Goal: Task Accomplishment & Management: Complete application form

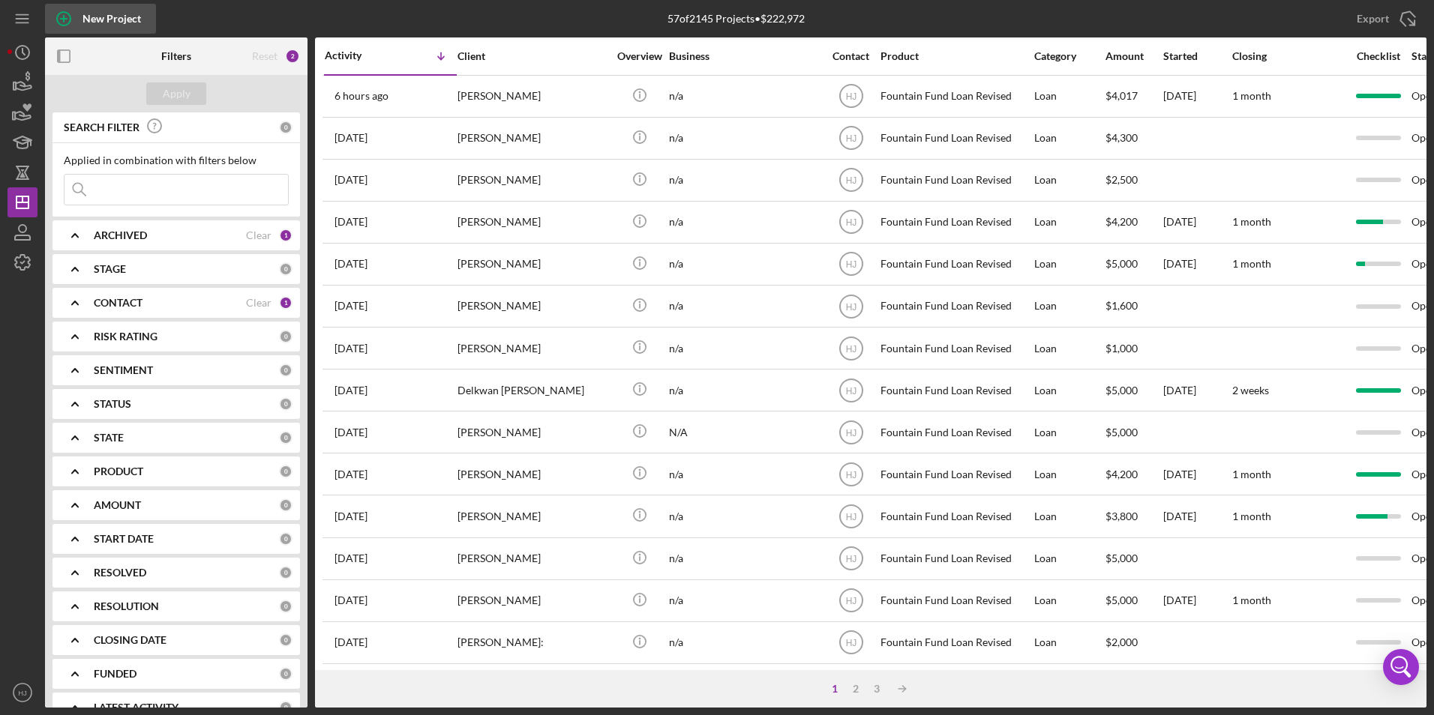
click at [100, 15] on div "New Project" at bounding box center [111, 19] width 58 height 30
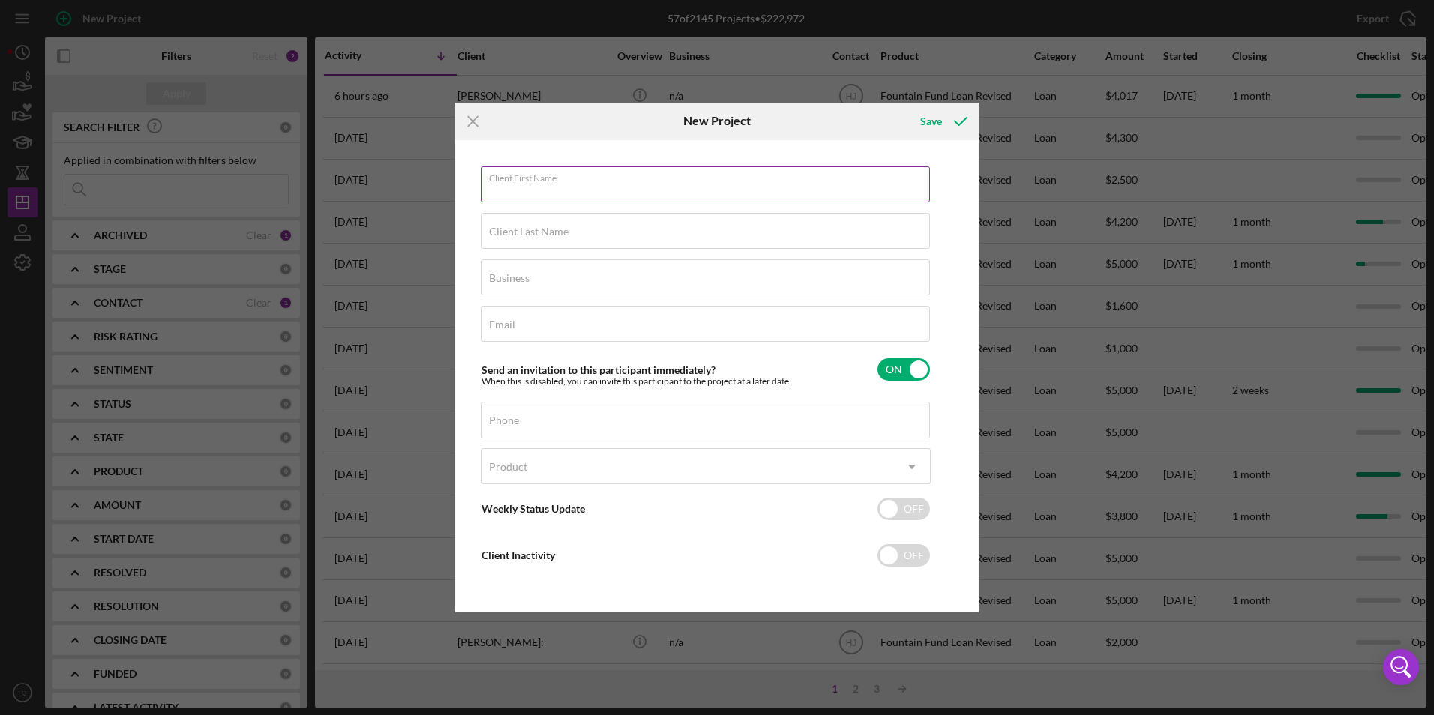
click at [553, 195] on input "Client First Name" at bounding box center [705, 184] width 449 height 36
type input "Zendre"
click at [540, 215] on div "Client Last Name Required" at bounding box center [706, 231] width 450 height 37
type input "[PERSON_NAME]"
click at [545, 262] on div "Business Required" at bounding box center [706, 277] width 450 height 37
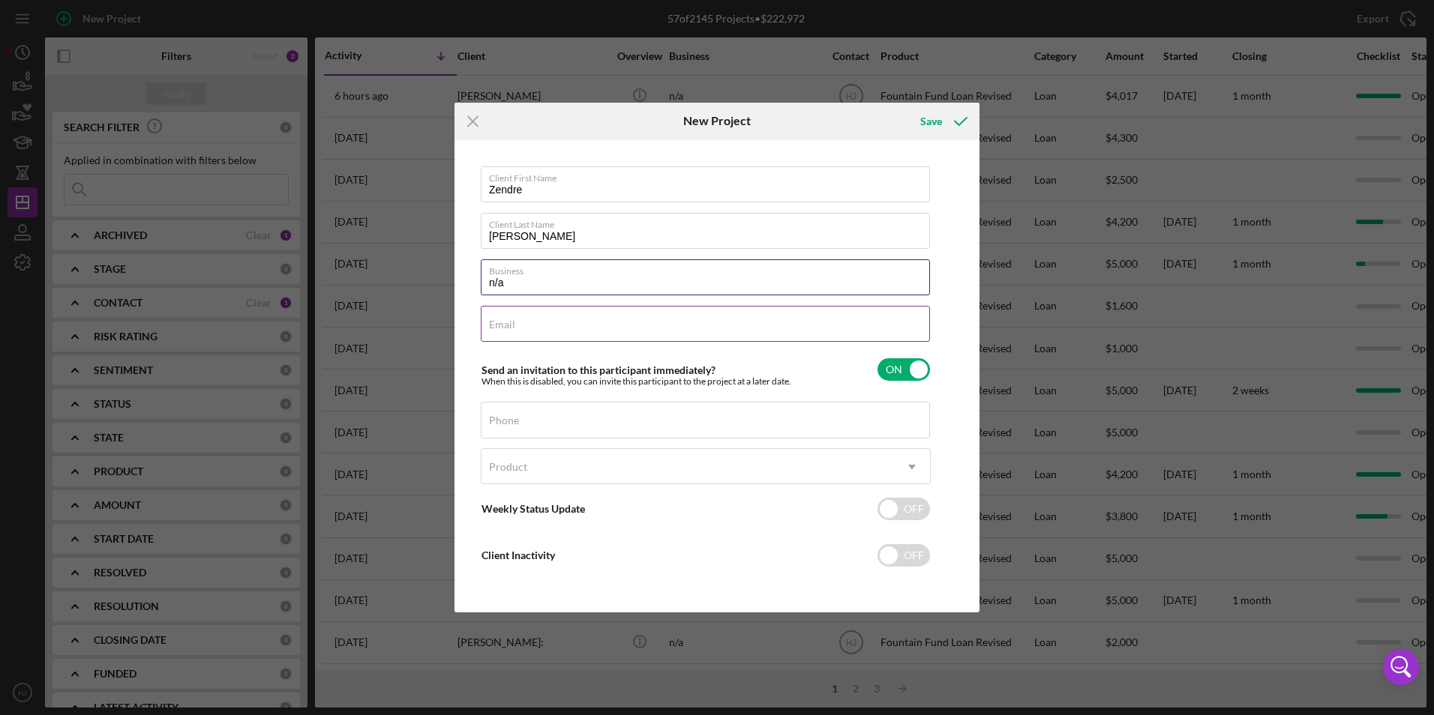
type input "n/a"
click at [497, 316] on div "Email Required" at bounding box center [706, 324] width 450 height 37
type input "[EMAIL_ADDRESS][DOMAIN_NAME]"
click at [553, 416] on div "Phone" at bounding box center [706, 420] width 450 height 37
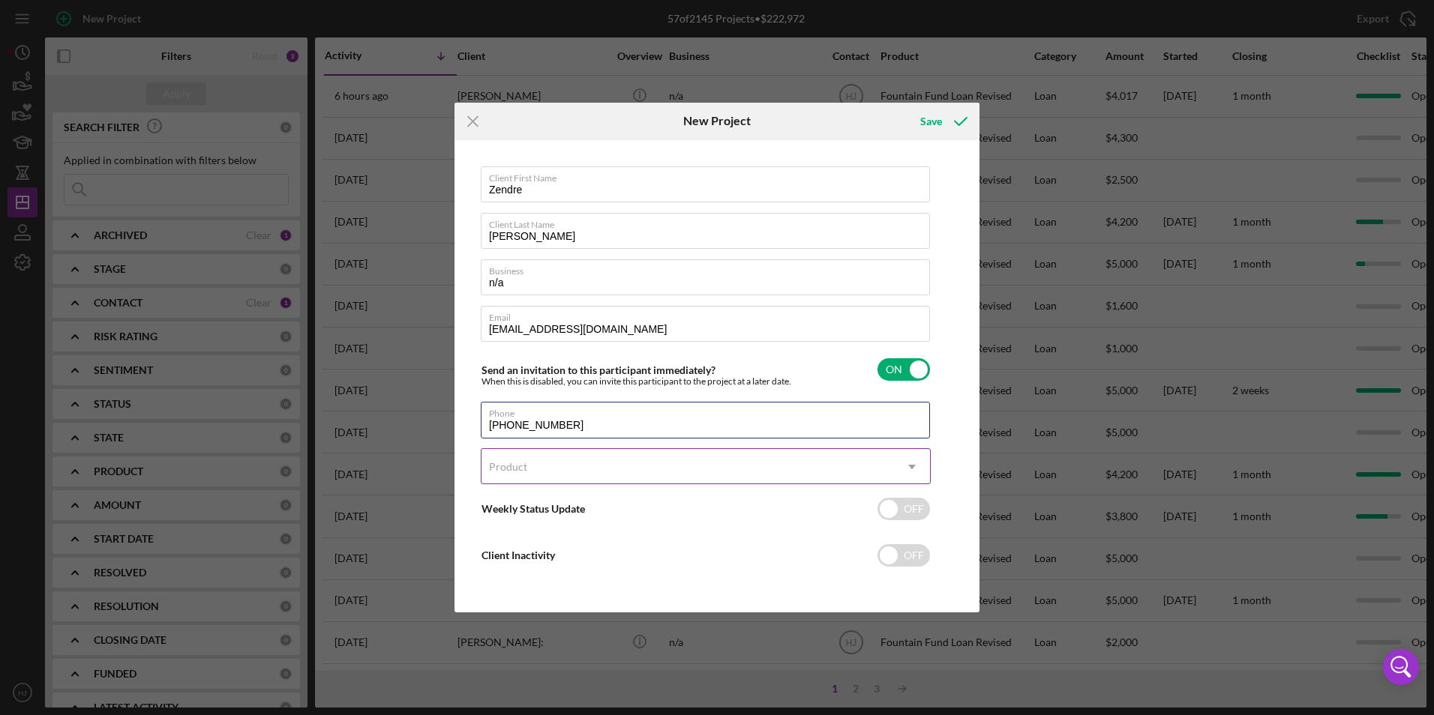
type input "[PHONE_NUMBER]"
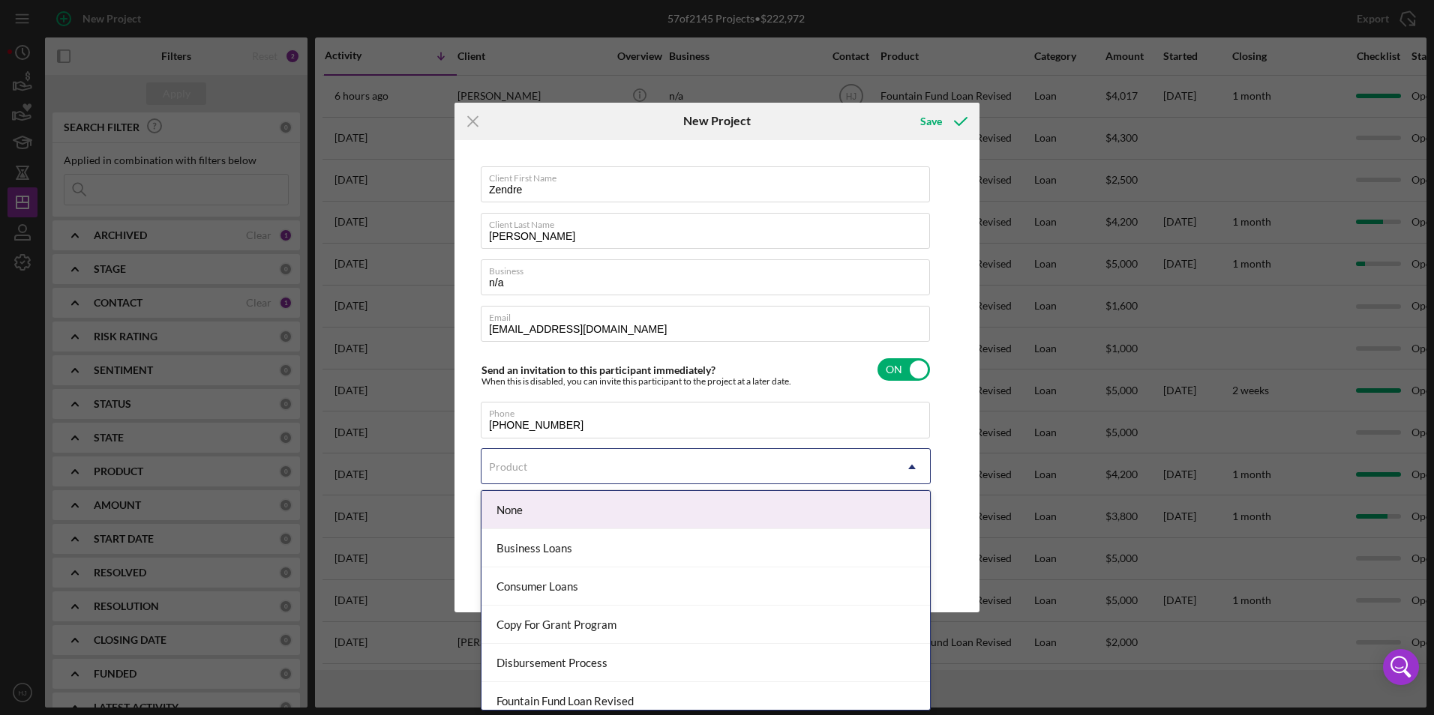
click at [544, 466] on div "Product" at bounding box center [687, 467] width 412 height 34
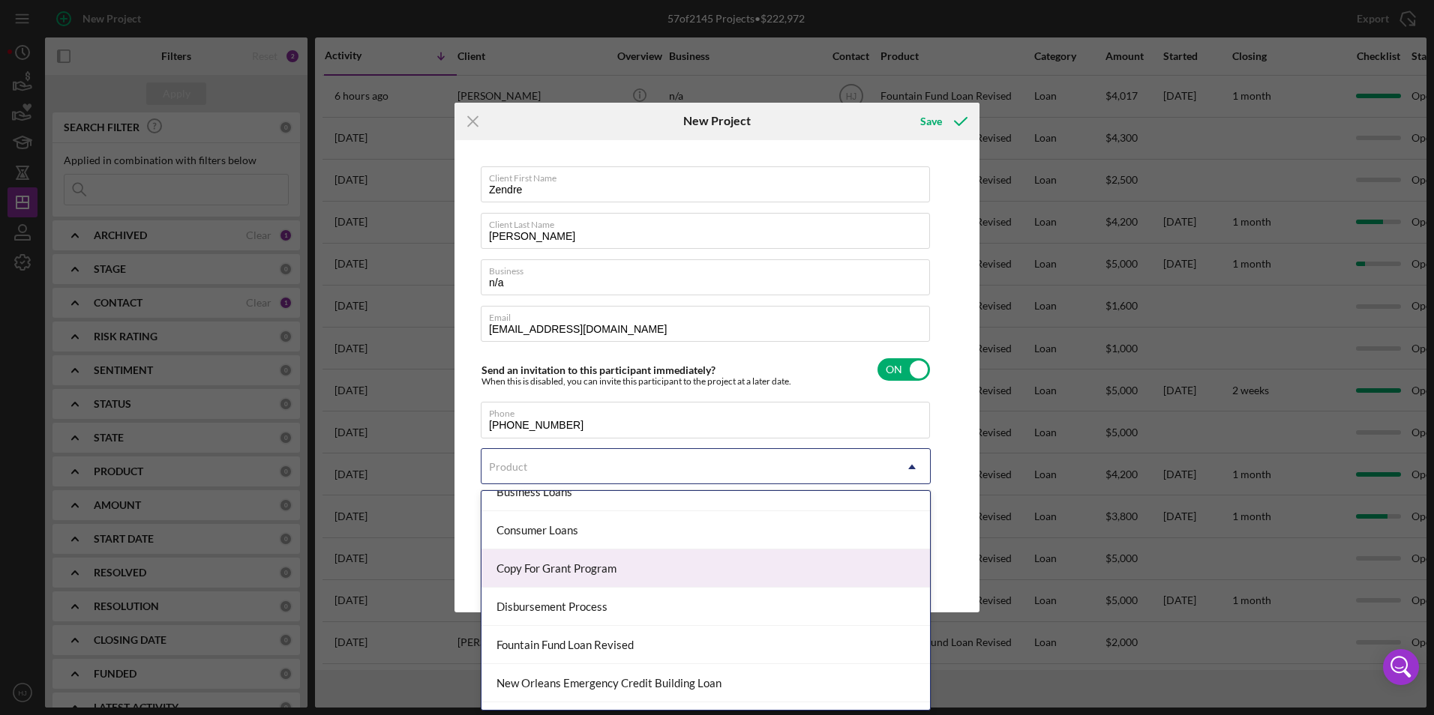
scroll to position [75, 0]
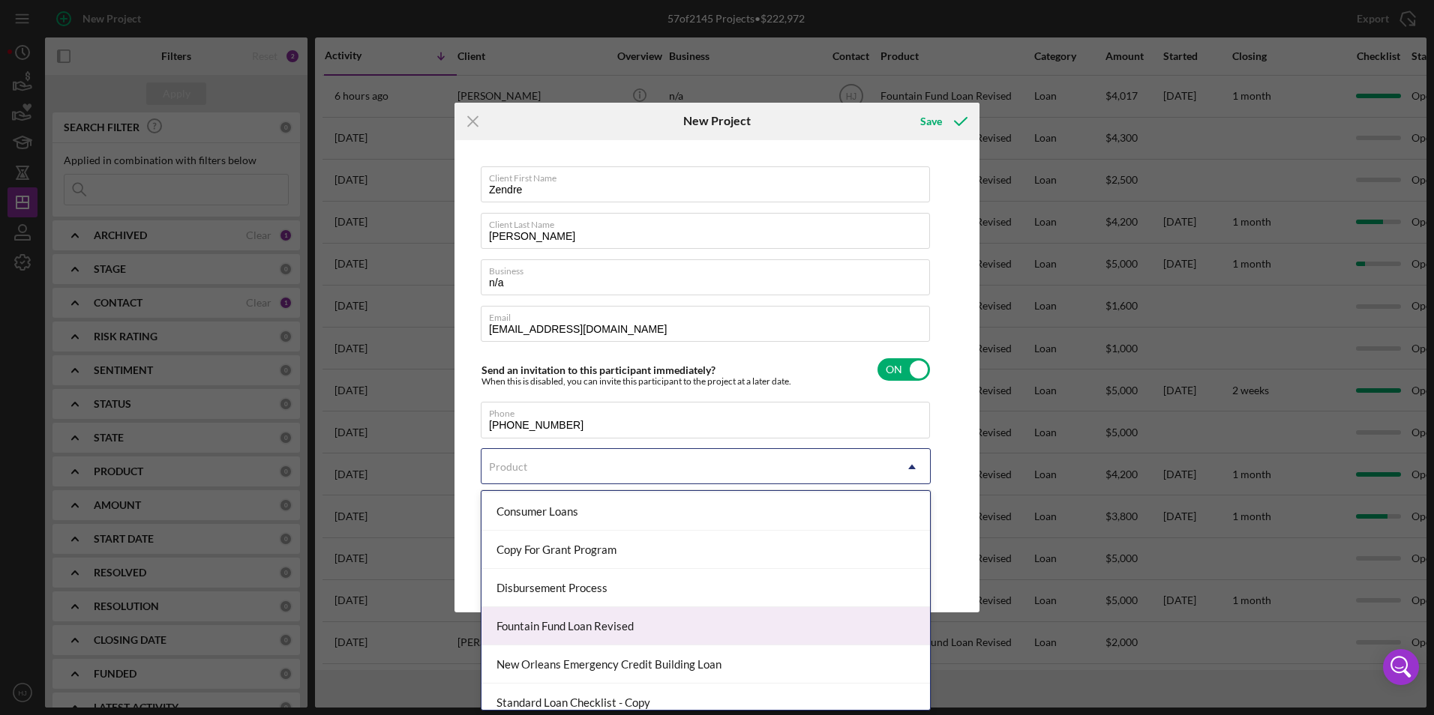
click at [610, 628] on div "Fountain Fund Loan Revised" at bounding box center [705, 626] width 448 height 38
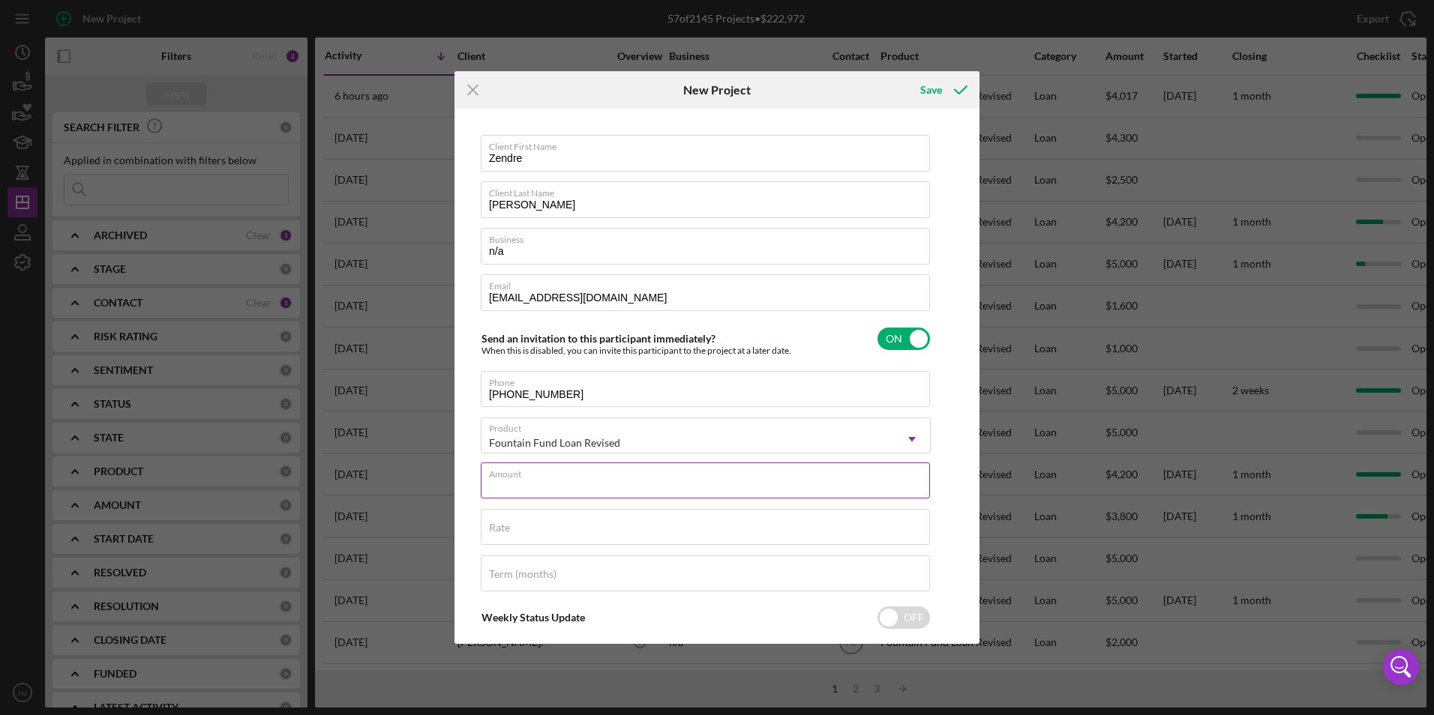
click at [565, 471] on div "Amount" at bounding box center [706, 481] width 450 height 37
type input "$5,000"
click at [943, 94] on icon "submit" at bounding box center [960, 89] width 37 height 37
